Goal: Transaction & Acquisition: Obtain resource

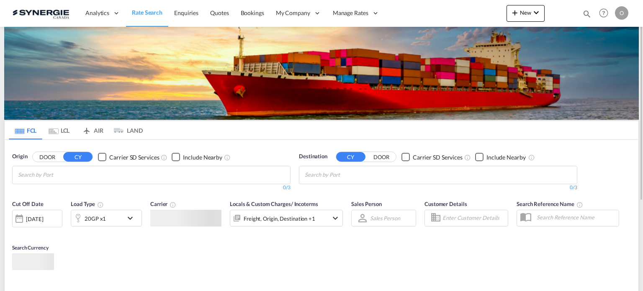
click at [584, 16] on md-icon "icon-magnify" at bounding box center [586, 13] width 9 height 9
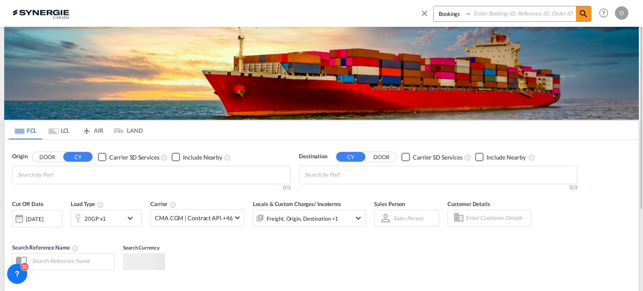
click at [436, 14] on select "Bookings Quotes Enquiries" at bounding box center [454, 13] width 40 height 15
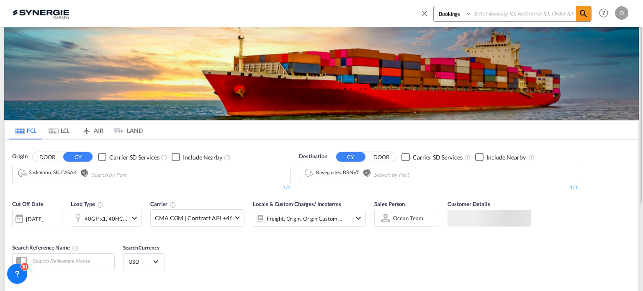
select select "Quotes"
click at [434, 6] on select "Bookings Quotes Enquiries" at bounding box center [454, 13] width 40 height 15
paste input "SYC000014240"
type input "SYC000014240"
click at [579, 13] on md-icon "icon-magnify" at bounding box center [584, 14] width 10 height 10
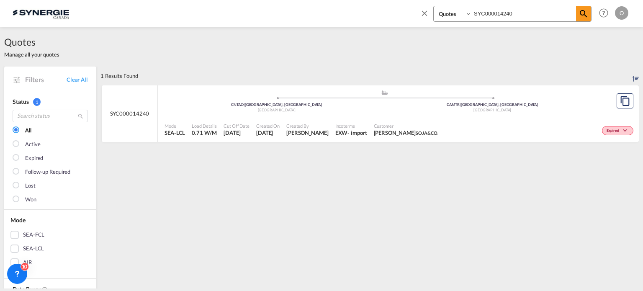
click at [400, 118] on div "Mode SEA-LCL Load Details 0.71 W/M Cut Off Date 21 Aug 2025 Created On 21 Aug 2…" at bounding box center [398, 129] width 481 height 25
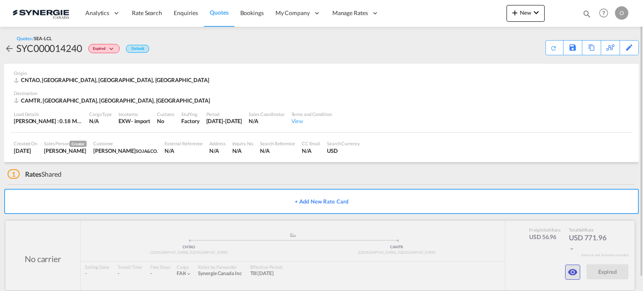
click at [567, 273] on button "button" at bounding box center [572, 272] width 15 height 15
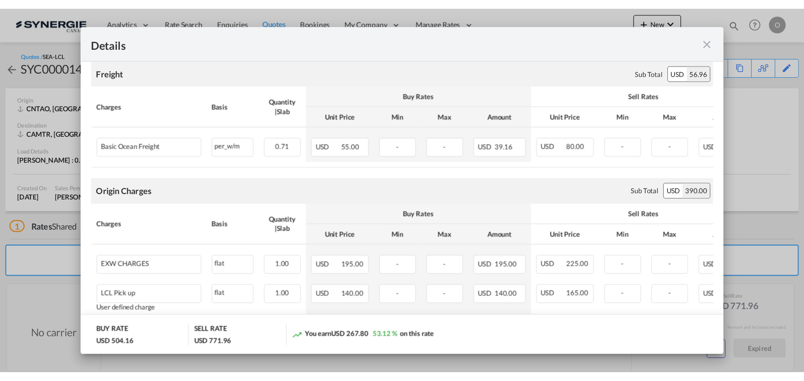
scroll to position [167, 0]
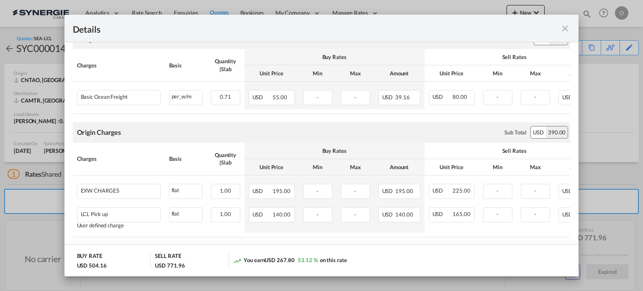
click at [566, 28] on md-icon "icon-close fg-AAA8AD m-0 cursor" at bounding box center [565, 28] width 10 height 10
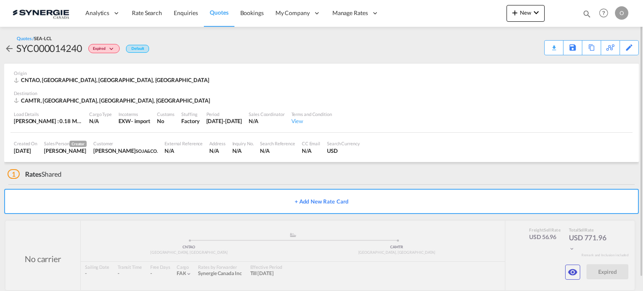
click at [589, 15] on md-icon "icon-magnify" at bounding box center [586, 13] width 9 height 9
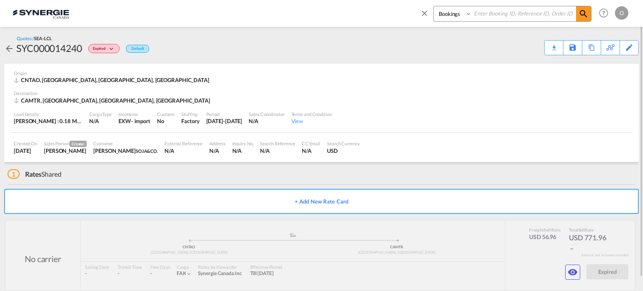
drag, startPoint x: 451, startPoint y: 13, endPoint x: 454, endPoint y: 21, distance: 8.9
click at [451, 13] on select "Bookings Quotes Enquiries" at bounding box center [454, 13] width 40 height 15
select select "Quotes"
click at [434, 6] on select "Bookings Quotes Enquiries" at bounding box center [454, 13] width 40 height 15
click at [514, 16] on input at bounding box center [524, 13] width 104 height 15
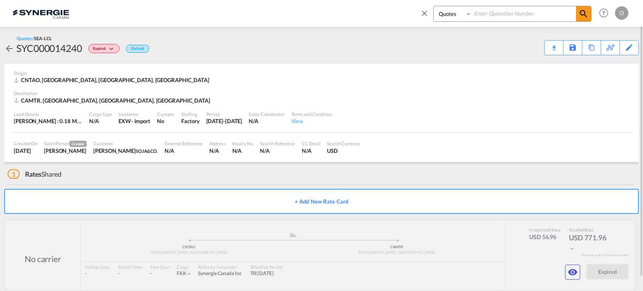
paste input "SYC000014902"
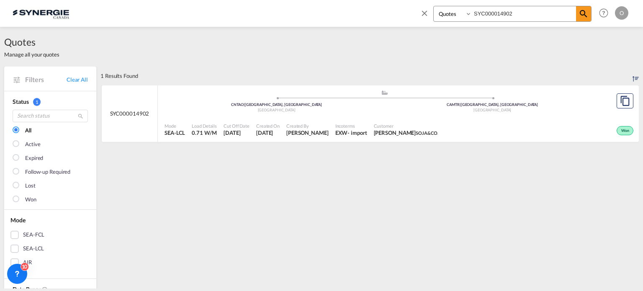
click at [442, 118] on div "Mode SEA-LCL Load Details 0.71 W/M Cut Off Date [DATE] Created On [DATE] Create…" at bounding box center [398, 129] width 481 height 25
drag, startPoint x: 531, startPoint y: 14, endPoint x: 380, endPoint y: 0, distance: 152.2
click at [380, 0] on html "Analytics Reports Dashboard Rate Search Enquiries Quotes" at bounding box center [321, 145] width 643 height 291
paste input "30"
type input "SYC000013002"
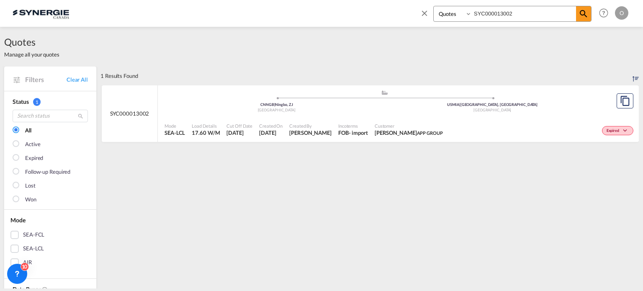
click at [348, 122] on div "Incoterms FOB - import" at bounding box center [353, 129] width 36 height 21
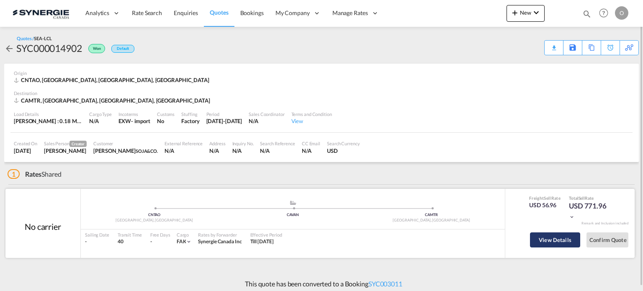
click at [544, 244] on button "View Details" at bounding box center [555, 239] width 50 height 15
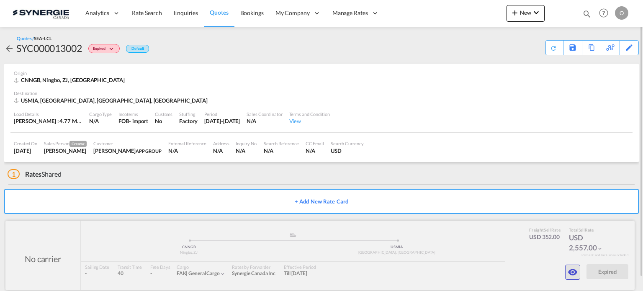
click at [576, 275] on md-icon "icon-eye" at bounding box center [573, 272] width 10 height 10
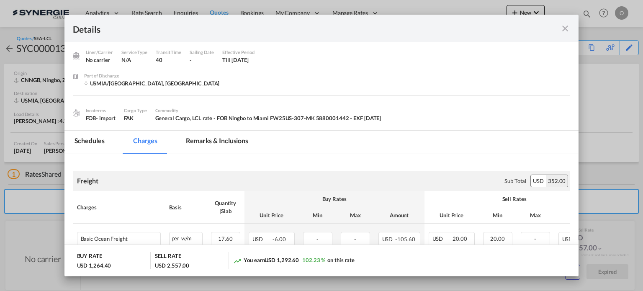
scroll to position [25, 0]
click at [563, 27] on md-icon "icon-close fg-AAA8AD m-0 cursor" at bounding box center [565, 28] width 10 height 10
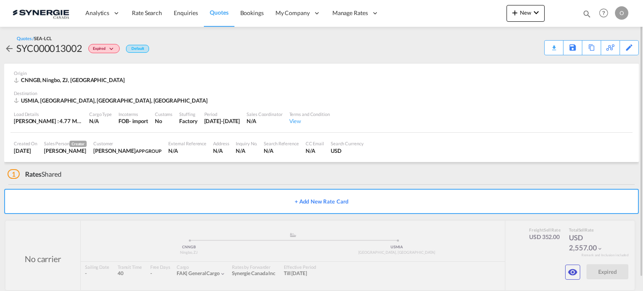
click at [47, 50] on div "SYC000013002" at bounding box center [49, 47] width 66 height 13
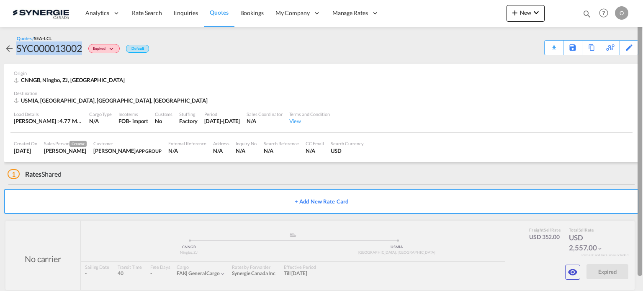
copy div "SYC000013002"
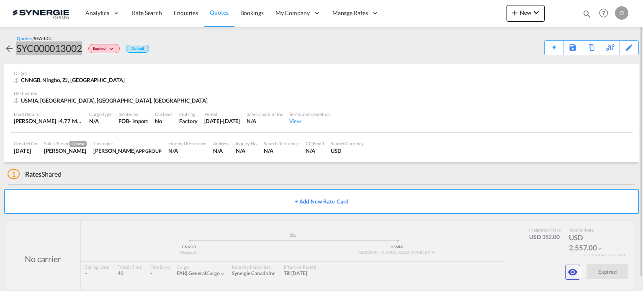
scroll to position [13, 0]
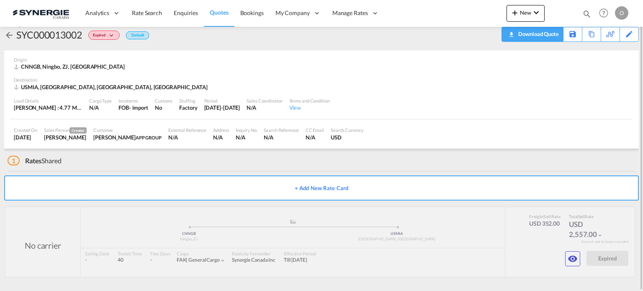
click at [531, 35] on div "Download Quote" at bounding box center [537, 33] width 43 height 13
